Goal: Task Accomplishment & Management: Manage account settings

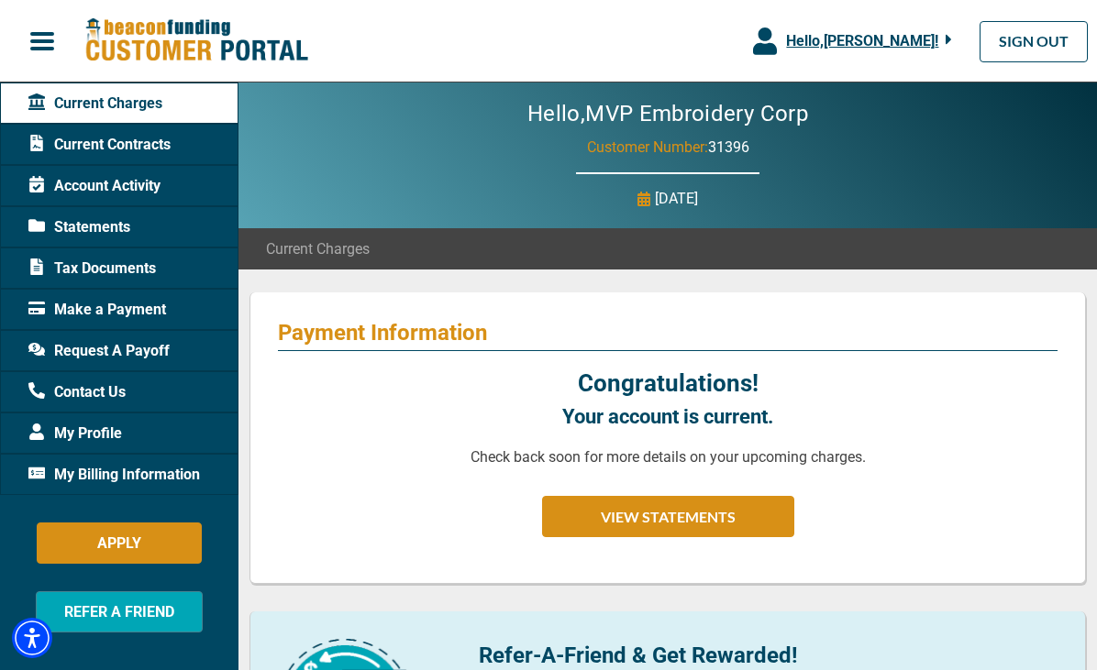
click at [126, 483] on span "My Billing Information" at bounding box center [113, 475] width 171 height 22
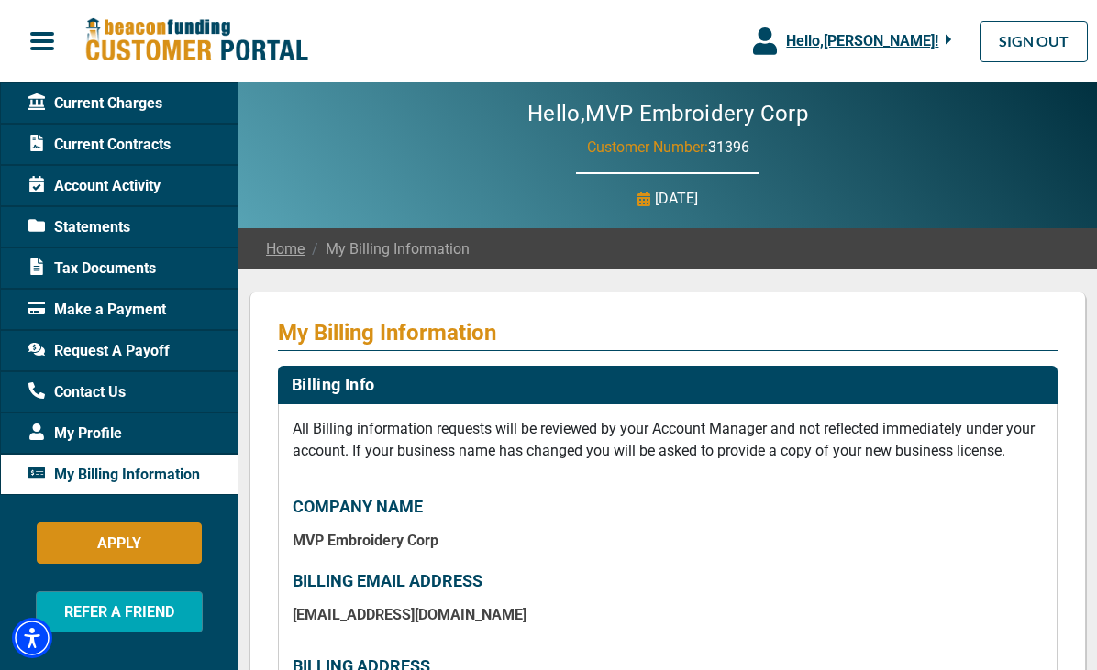
click at [108, 227] on span "Statements" at bounding box center [79, 227] width 102 height 22
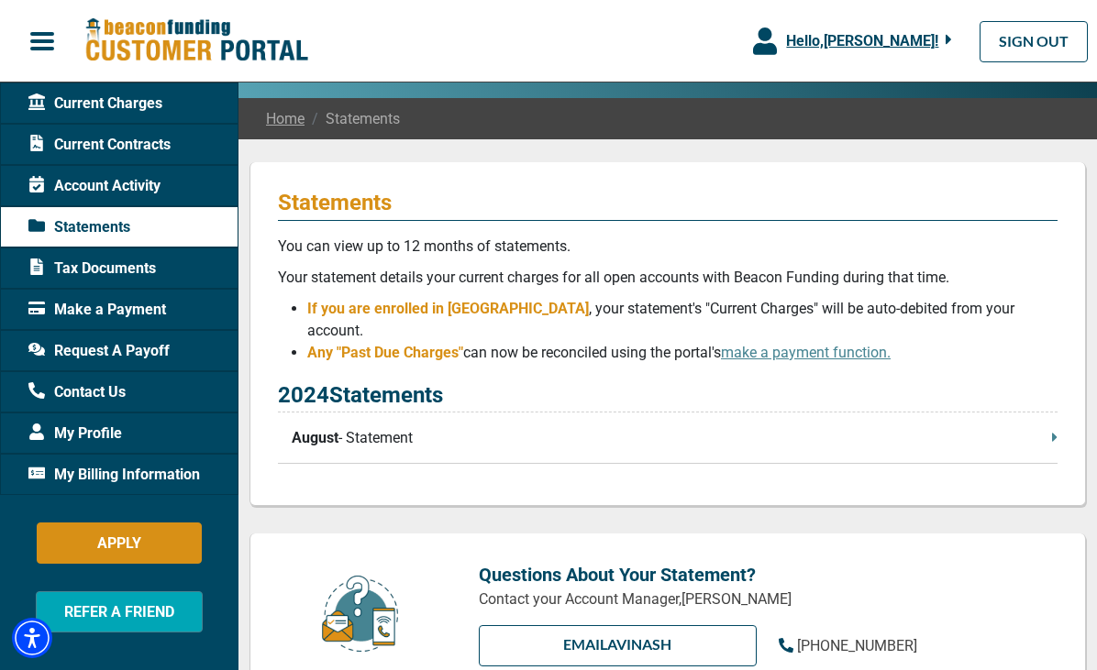
scroll to position [132, 0]
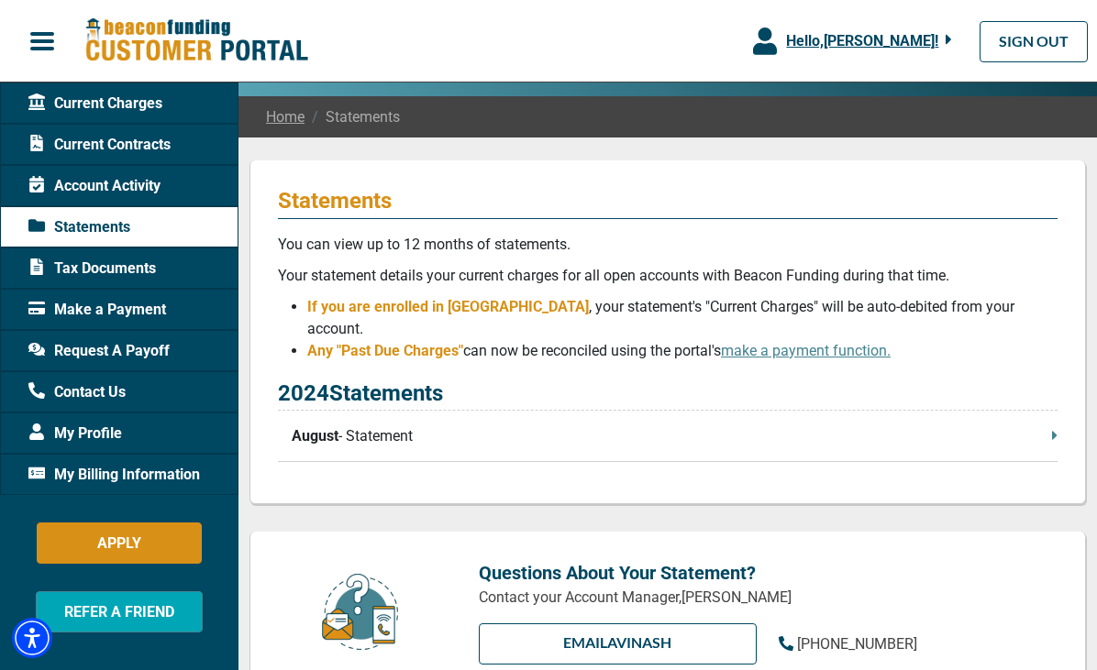
click at [1039, 426] on p "August - Statement" at bounding box center [675, 436] width 766 height 22
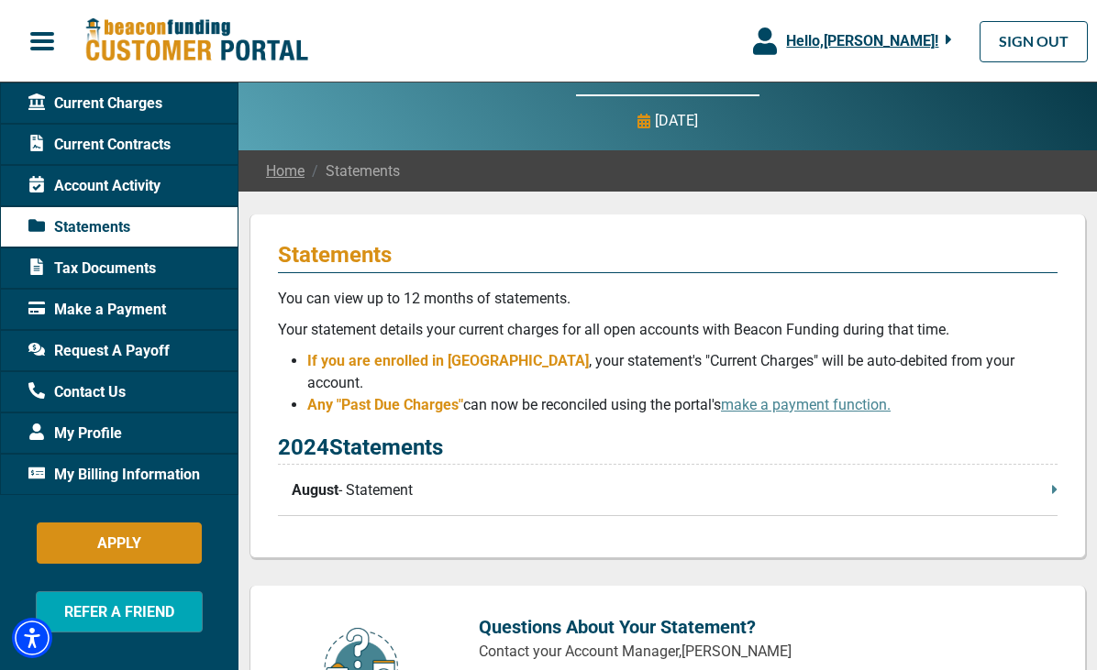
scroll to position [76, 0]
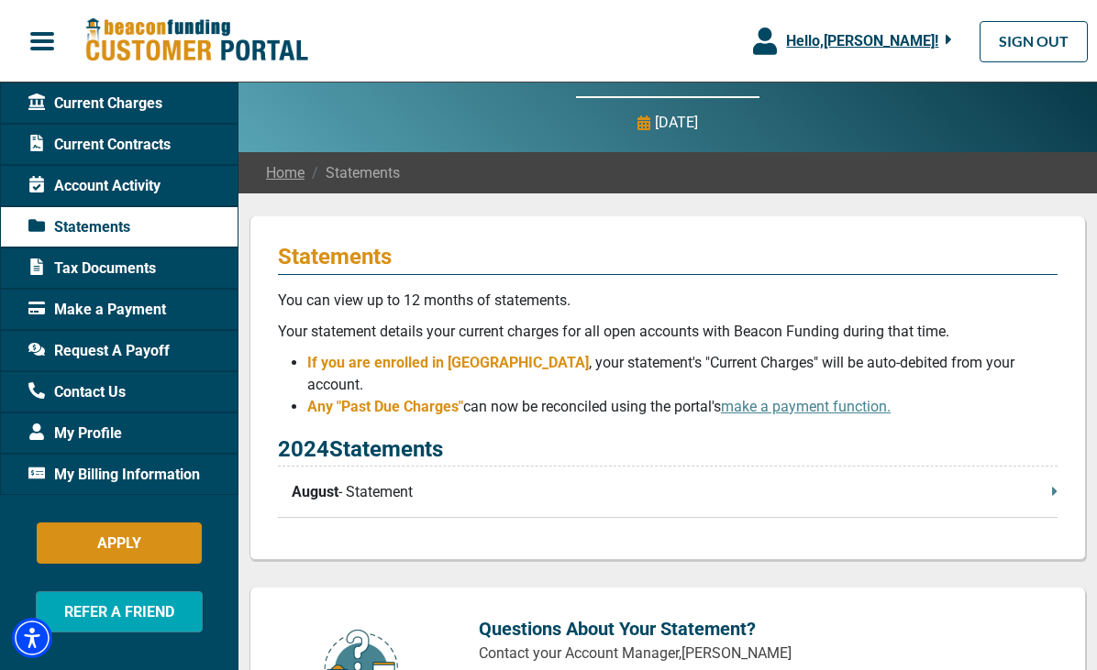
click at [374, 187] on div "Home Statements" at bounding box center [667, 172] width 858 height 41
click at [375, 172] on span "Statements" at bounding box center [351, 173] width 95 height 22
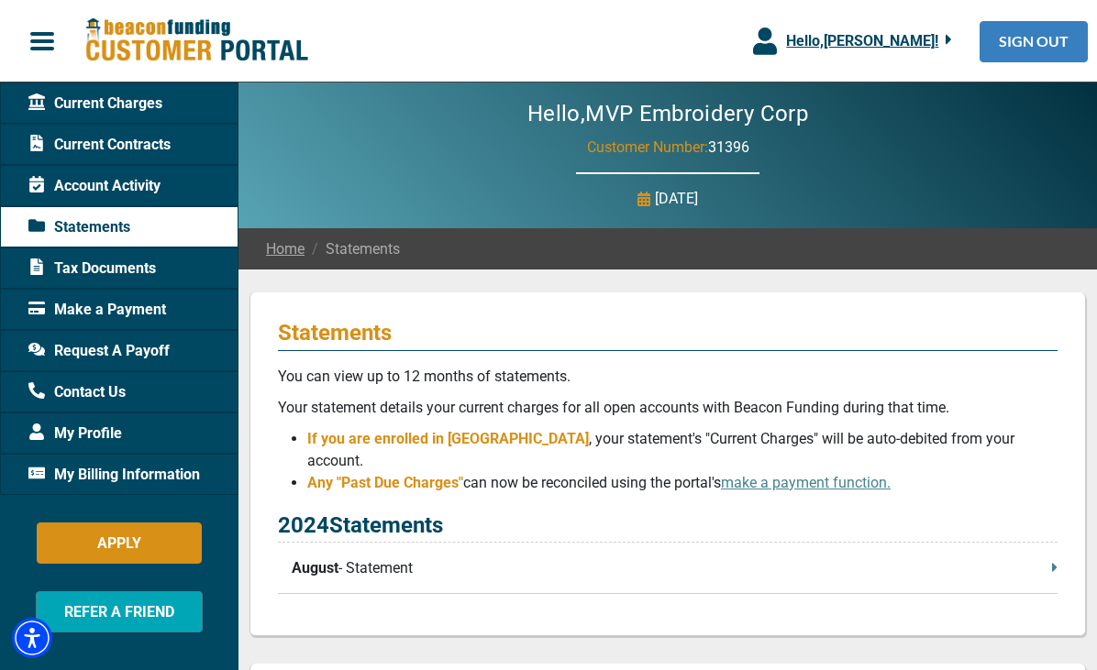
click at [1044, 51] on link "SIGN OUT" at bounding box center [1033, 41] width 108 height 41
